Goal: Task Accomplishment & Management: Manage account settings

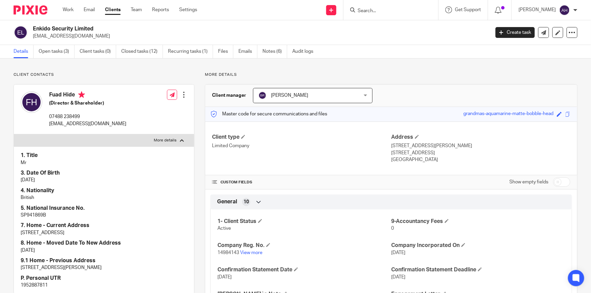
click at [397, 11] on input "Search" at bounding box center [387, 11] width 61 height 6
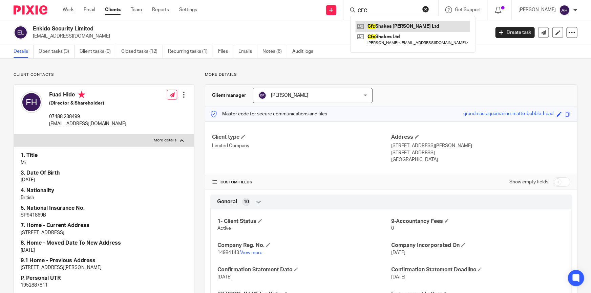
type input "CFC"
click at [419, 24] on link at bounding box center [413, 26] width 115 height 10
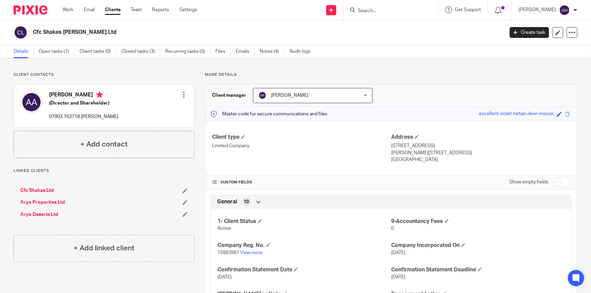
click at [183, 95] on div at bounding box center [184, 94] width 7 height 7
click at [151, 110] on link "Edit contact" at bounding box center [152, 110] width 65 height 10
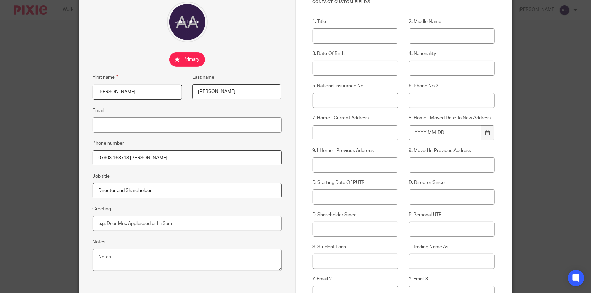
scroll to position [61, 0]
click at [154, 124] on input "Email" at bounding box center [187, 125] width 189 height 15
paste input "A A <boltonbury40@gmail.com>"
drag, startPoint x: 107, startPoint y: 126, endPoint x: 53, endPoint y: 123, distance: 54.3
click at [53, 123] on div "Edit contact First name Amanj Last name Ali Email A A <boltonbury40@gmail.com> …" at bounding box center [295, 146] width 591 height 293
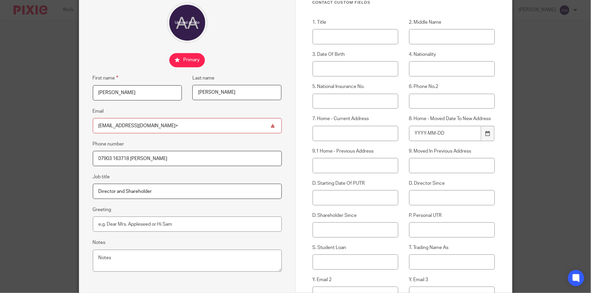
click at [163, 129] on input "boltonbury40@gmail.com>" at bounding box center [187, 125] width 189 height 15
type input "boltonbury40@gmail.com"
click at [110, 51] on div "Edit contact First name Amanj Last name Ali Email boltonbury40@gmail.com Phone …" at bounding box center [187, 169] width 217 height 407
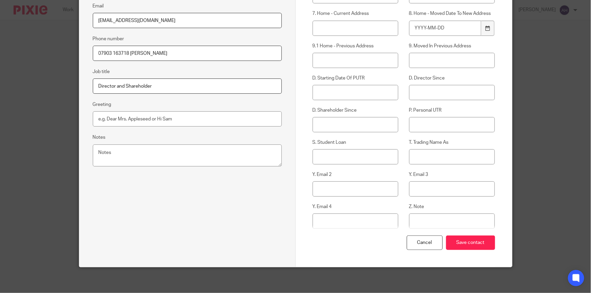
scroll to position [168, 0]
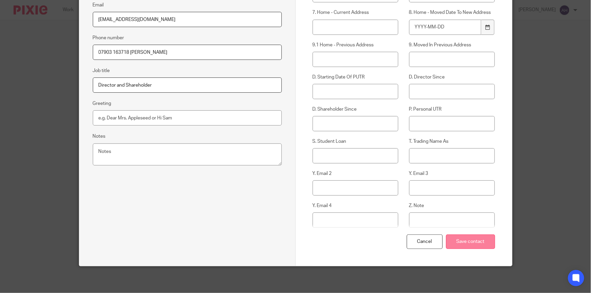
click at [480, 240] on input "Save contact" at bounding box center [470, 242] width 49 height 15
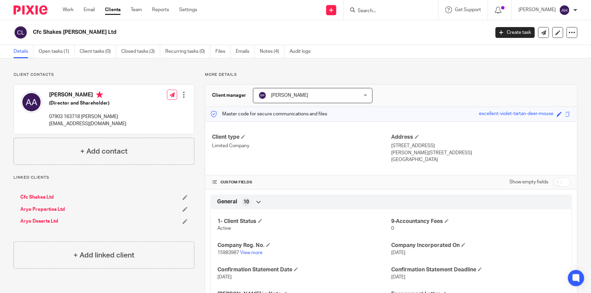
click at [90, 125] on p "[EMAIL_ADDRESS][DOMAIN_NAME]" at bounding box center [87, 124] width 77 height 7
click at [90, 125] on p "boltonbury40@gmail.com" at bounding box center [87, 124] width 77 height 7
copy div "boltonbury40@gmail.com"
click at [556, 33] on icon at bounding box center [558, 32] width 5 height 5
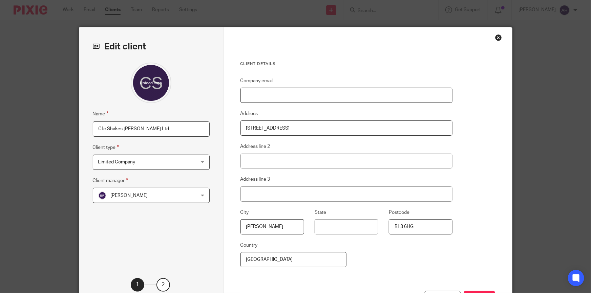
click at [274, 96] on input "Company email" at bounding box center [347, 95] width 212 height 15
paste input "[EMAIL_ADDRESS][DOMAIN_NAME]"
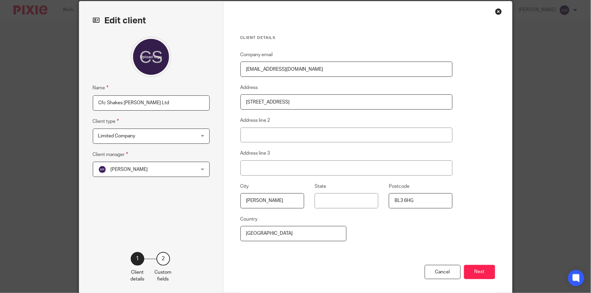
scroll to position [58, 0]
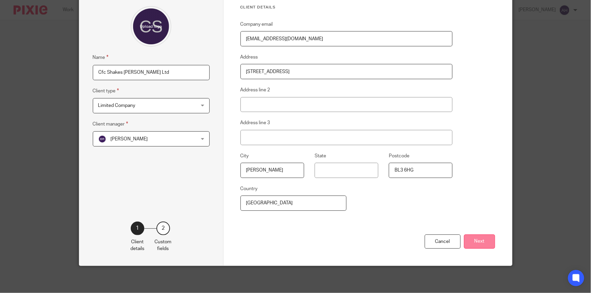
type input "[EMAIL_ADDRESS][DOMAIN_NAME]"
click at [480, 237] on button "Next" at bounding box center [479, 242] width 31 height 15
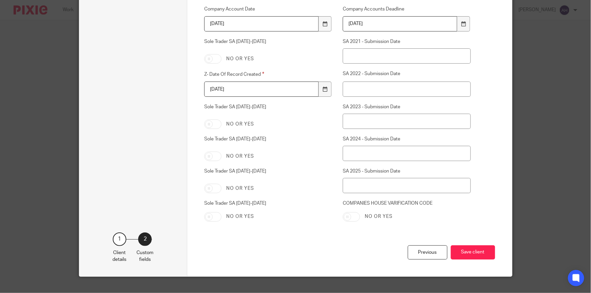
scroll to position [1234, 0]
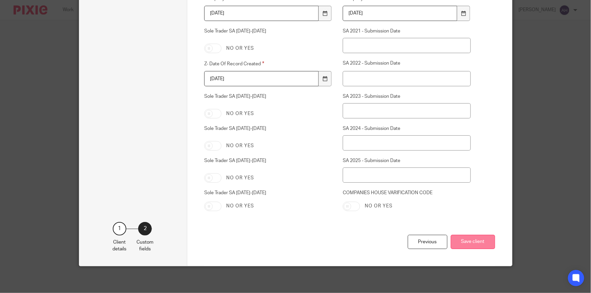
click at [468, 239] on button "Save client" at bounding box center [473, 242] width 44 height 15
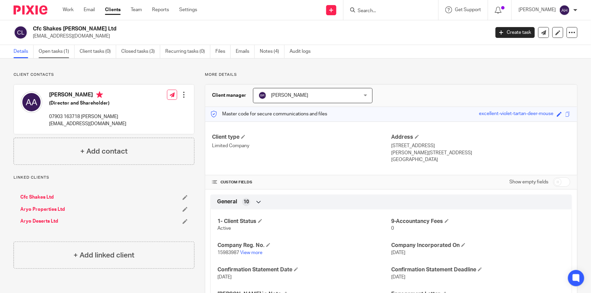
click at [61, 53] on link "Open tasks (1)" at bounding box center [57, 51] width 36 height 13
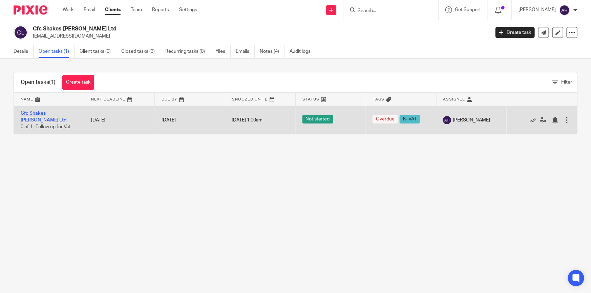
click at [58, 114] on link "Cfc Shakes [PERSON_NAME] Ltd" at bounding box center [44, 117] width 46 height 12
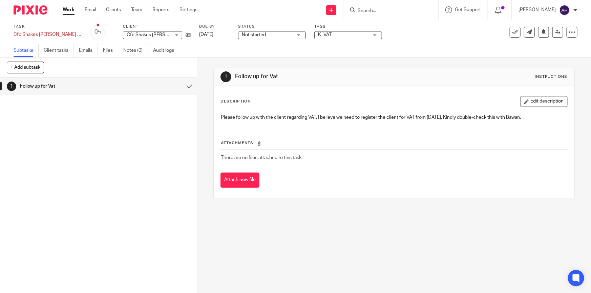
click at [405, 13] on input "Search" at bounding box center [387, 11] width 61 height 6
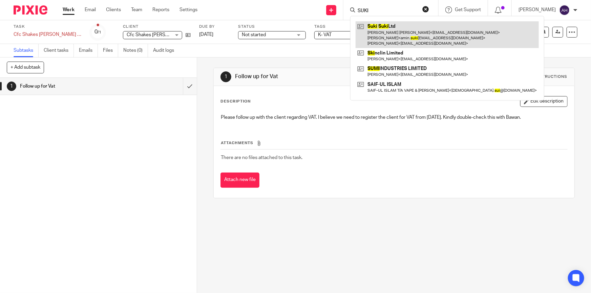
type input "SUKI"
click at [409, 34] on link at bounding box center [447, 34] width 183 height 27
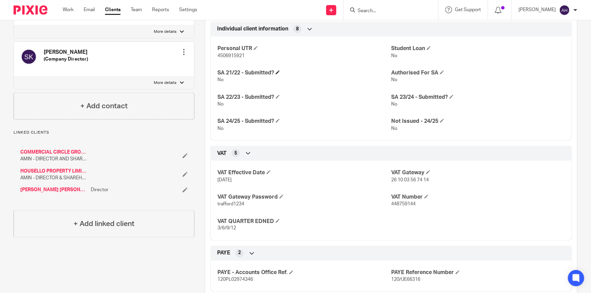
scroll to position [462, 0]
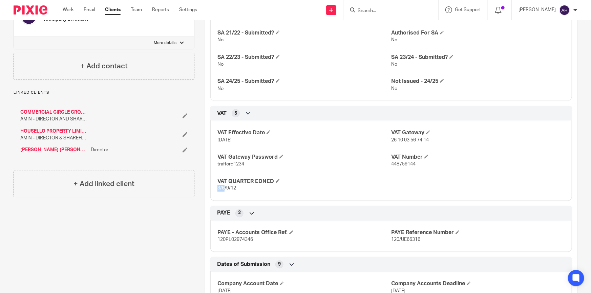
drag, startPoint x: 216, startPoint y: 188, endPoint x: 225, endPoint y: 188, distance: 9.2
click at [224, 188] on div "VAT Effective Date 1 Jul 2023 VAT Gateway 26 10 03 56 74 14 VAT Gateway Passwor…" at bounding box center [391, 158] width 362 height 85
click at [228, 189] on span "3/6/9/12" at bounding box center [227, 188] width 19 height 5
drag, startPoint x: 266, startPoint y: 237, endPoint x: 210, endPoint y: 189, distance: 73.8
click at [210, 189] on div "Client type Limited Company Address 227 Deansgate Manchester, M3 4EN United Kin…" at bounding box center [391, 31] width 372 height 742
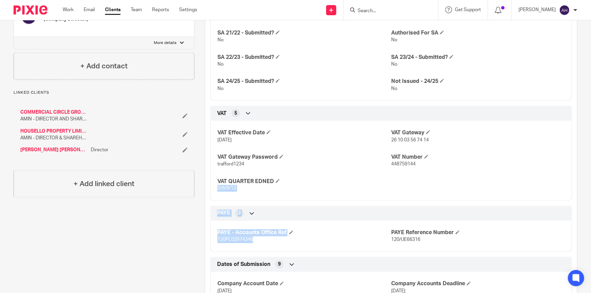
drag, startPoint x: 281, startPoint y: 241, endPoint x: 288, endPoint y: 239, distance: 6.9
click at [282, 241] on p "120PL02974346" at bounding box center [305, 240] width 174 height 7
click at [315, 238] on p "120PL02974346" at bounding box center [305, 240] width 174 height 7
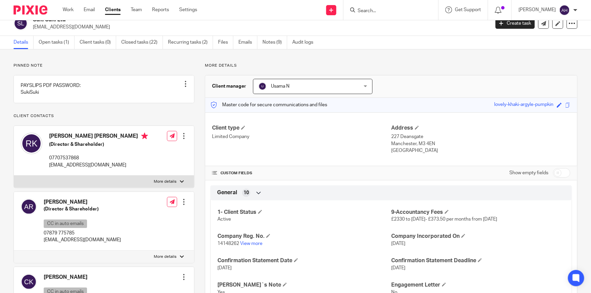
scroll to position [0, 0]
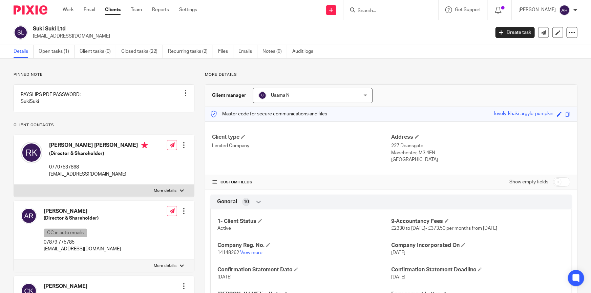
click at [395, 8] on input "Search" at bounding box center [387, 11] width 61 height 6
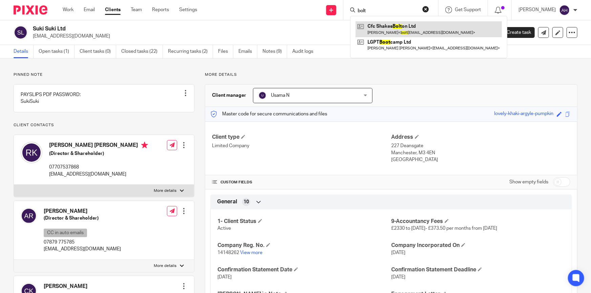
type input "bolt"
click at [407, 25] on link at bounding box center [429, 29] width 146 height 16
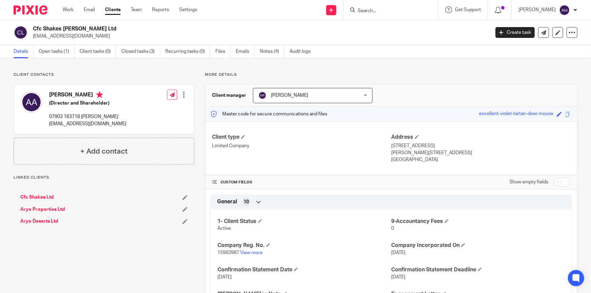
click at [69, 123] on p "[EMAIL_ADDRESS][DOMAIN_NAME]" at bounding box center [87, 124] width 77 height 7
click at [72, 123] on p "[EMAIL_ADDRESS][DOMAIN_NAME]" at bounding box center [87, 124] width 77 height 7
click at [72, 123] on p "boltonbury40@gmail.com" at bounding box center [87, 124] width 77 height 7
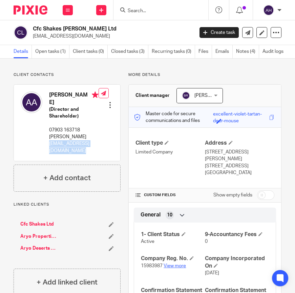
click at [177, 264] on link "View more" at bounding box center [175, 266] width 22 height 5
click at [59, 94] on h4 "Amanj Ali" at bounding box center [73, 98] width 49 height 15
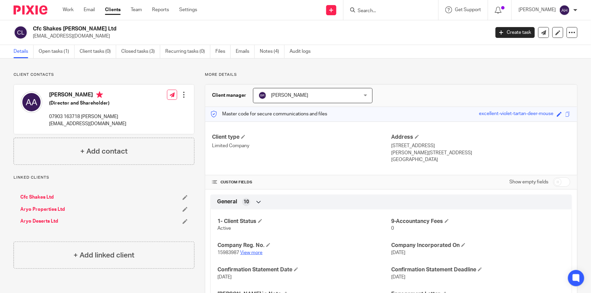
click at [256, 254] on link "View more" at bounding box center [251, 253] width 22 height 5
click at [403, 10] on input "Search" at bounding box center [387, 11] width 61 height 6
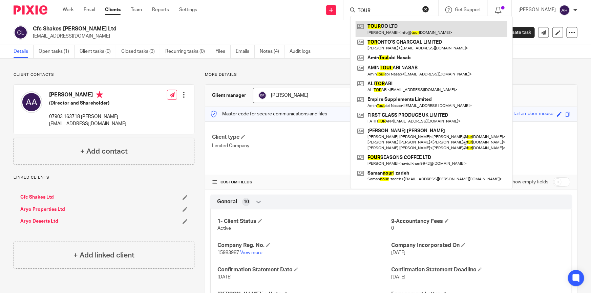
type input "TOUR"
click at [417, 27] on link at bounding box center [432, 29] width 152 height 16
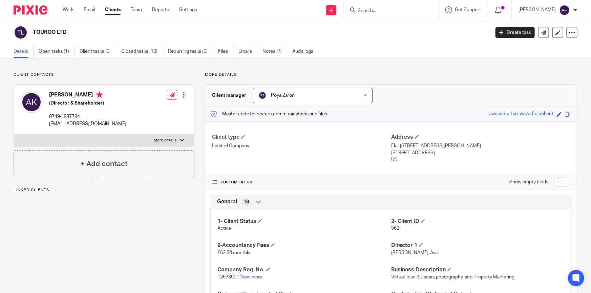
click at [68, 123] on p "[EMAIL_ADDRESS][DOMAIN_NAME]" at bounding box center [87, 124] width 77 height 7
click at [66, 125] on p "[EMAIL_ADDRESS][DOMAIN_NAME]" at bounding box center [87, 124] width 77 height 7
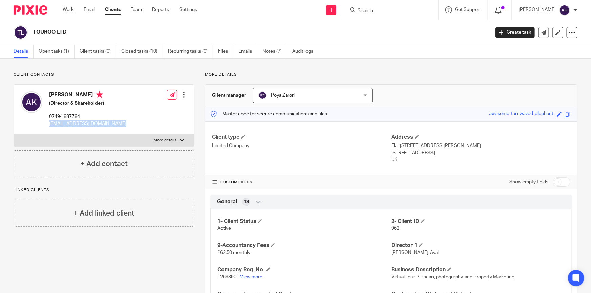
click at [162, 141] on p "More details" at bounding box center [165, 140] width 23 height 5
click at [14, 135] on input "More details" at bounding box center [14, 134] width 0 height 0
checkbox input "true"
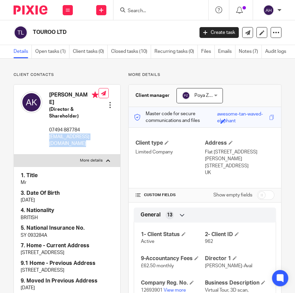
scroll to position [123, 0]
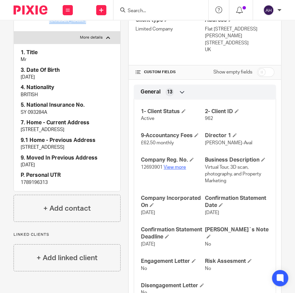
click at [175, 166] on link "View more" at bounding box center [175, 167] width 22 height 5
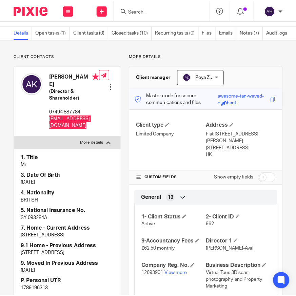
scroll to position [30, 0]
